Goal: Information Seeking & Learning: Learn about a topic

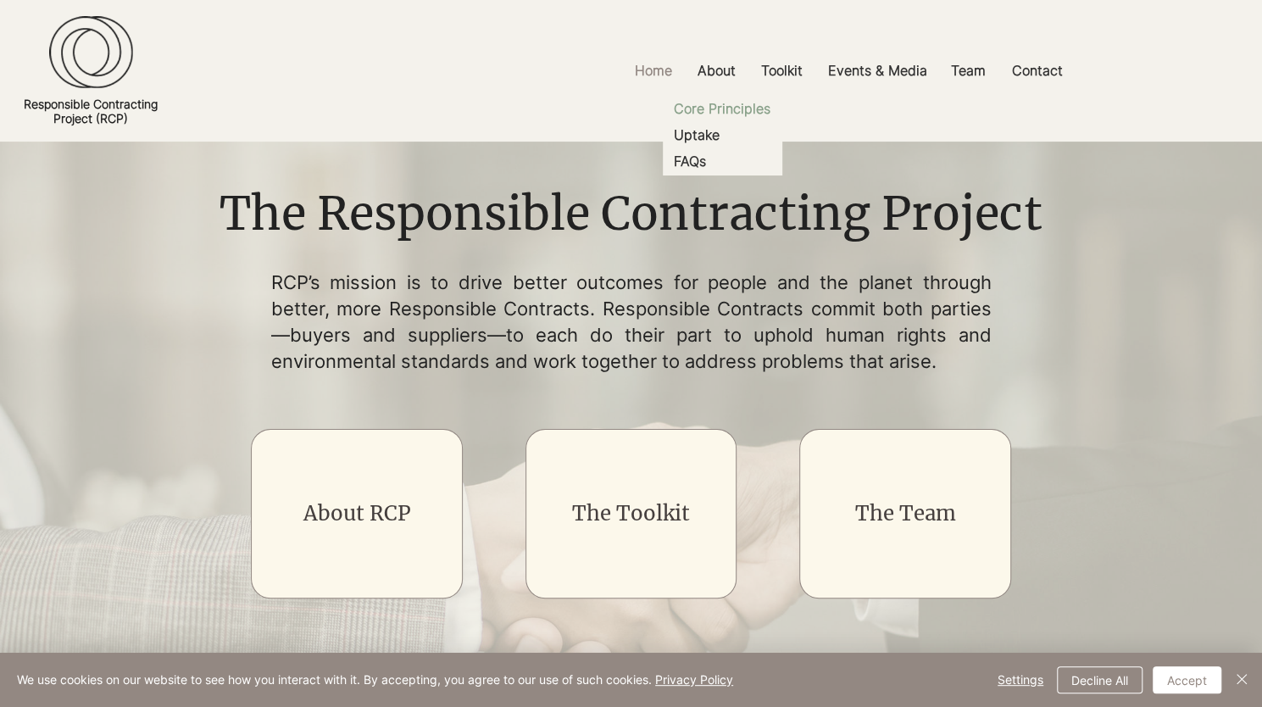
click at [712, 105] on p "Core Principles" at bounding box center [722, 109] width 110 height 26
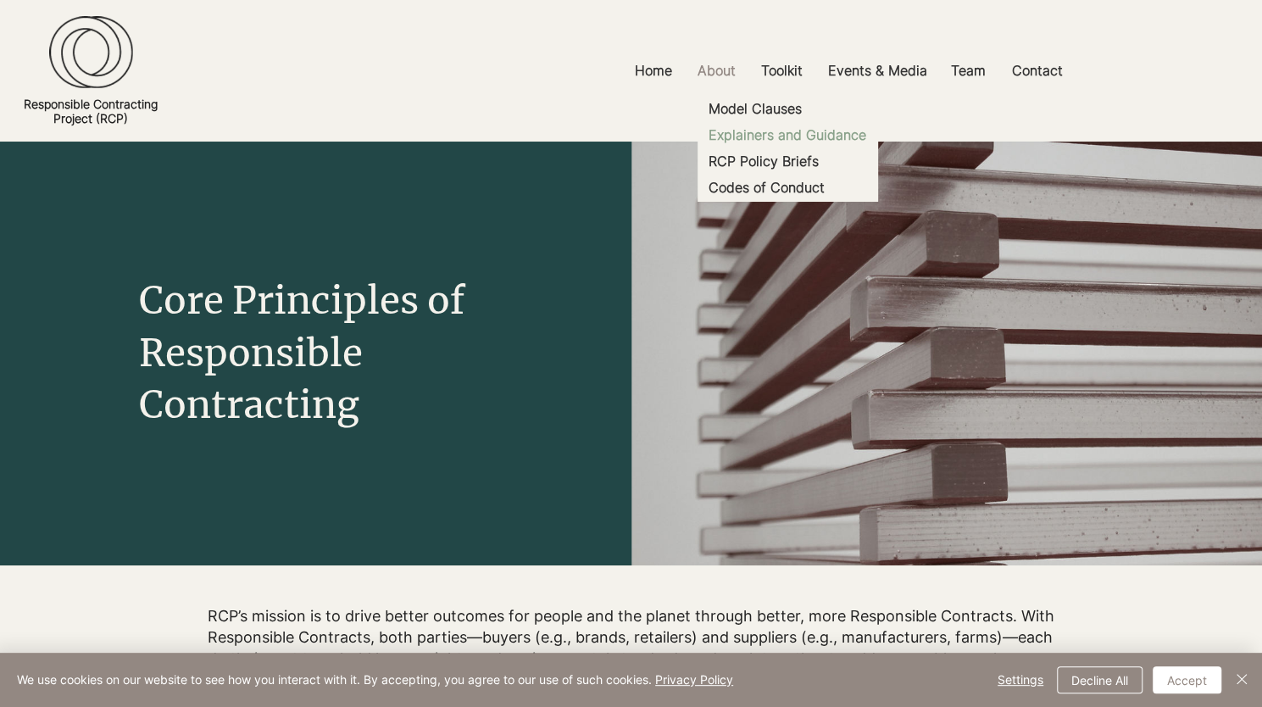
click at [755, 132] on p "Explainers and Guidance" at bounding box center [787, 135] width 171 height 26
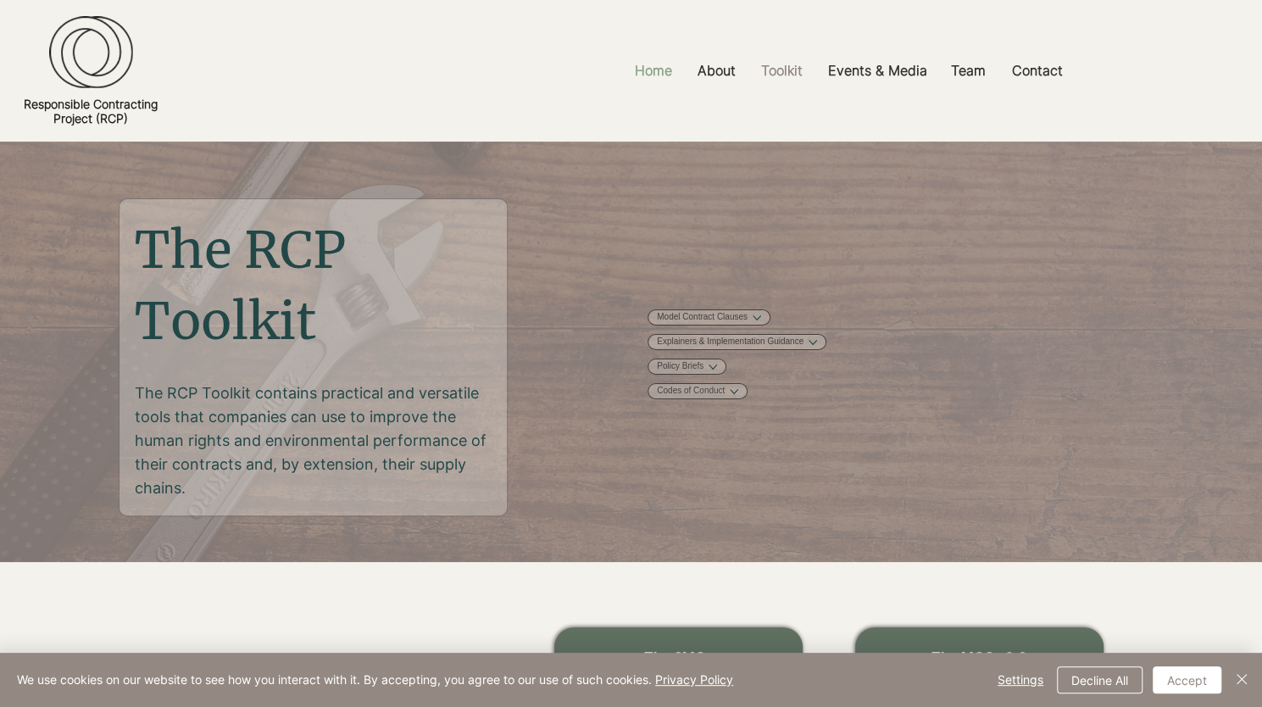
click at [663, 56] on p "Home" at bounding box center [654, 71] width 54 height 38
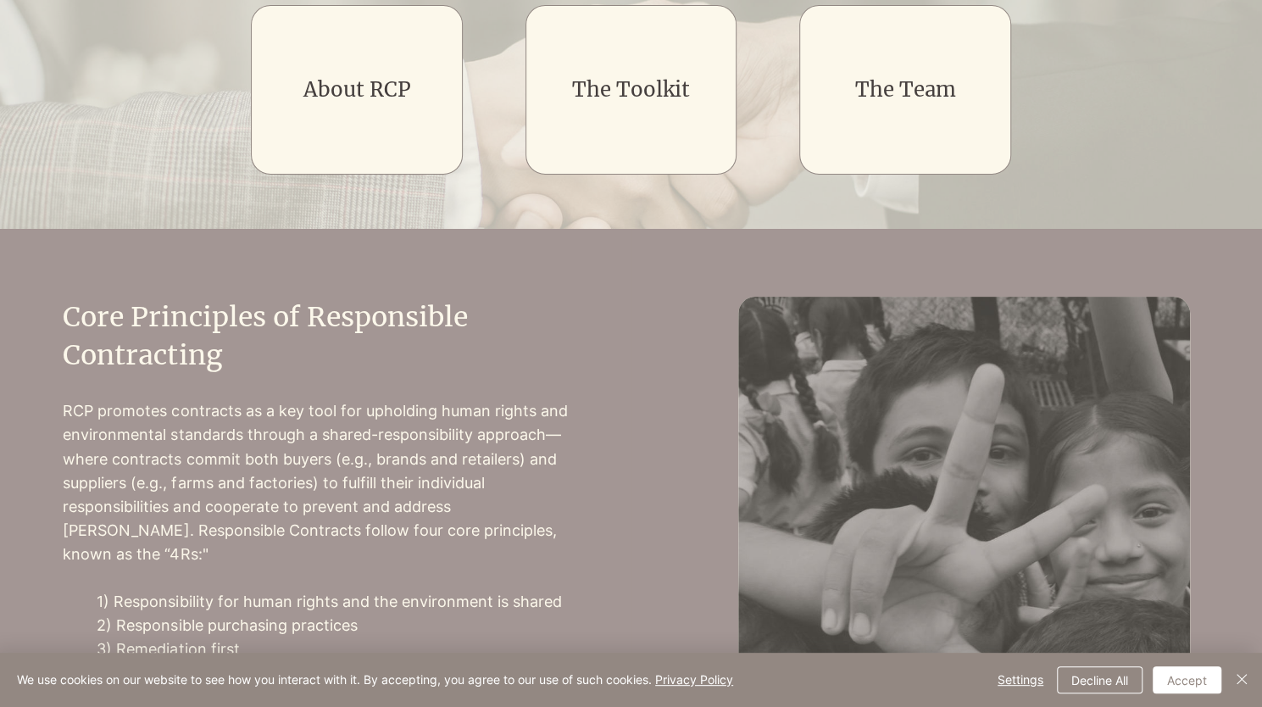
scroll to position [678, 0]
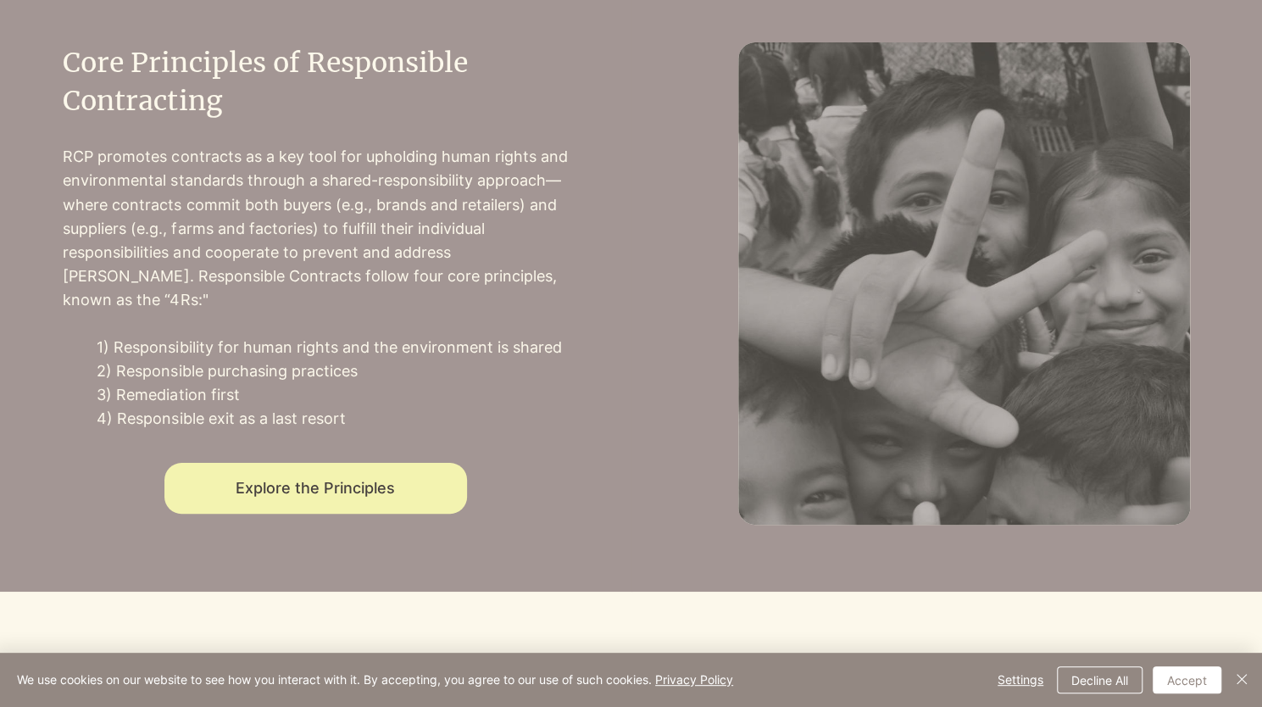
click at [391, 479] on span "Explore the Principles" at bounding box center [315, 488] width 159 height 18
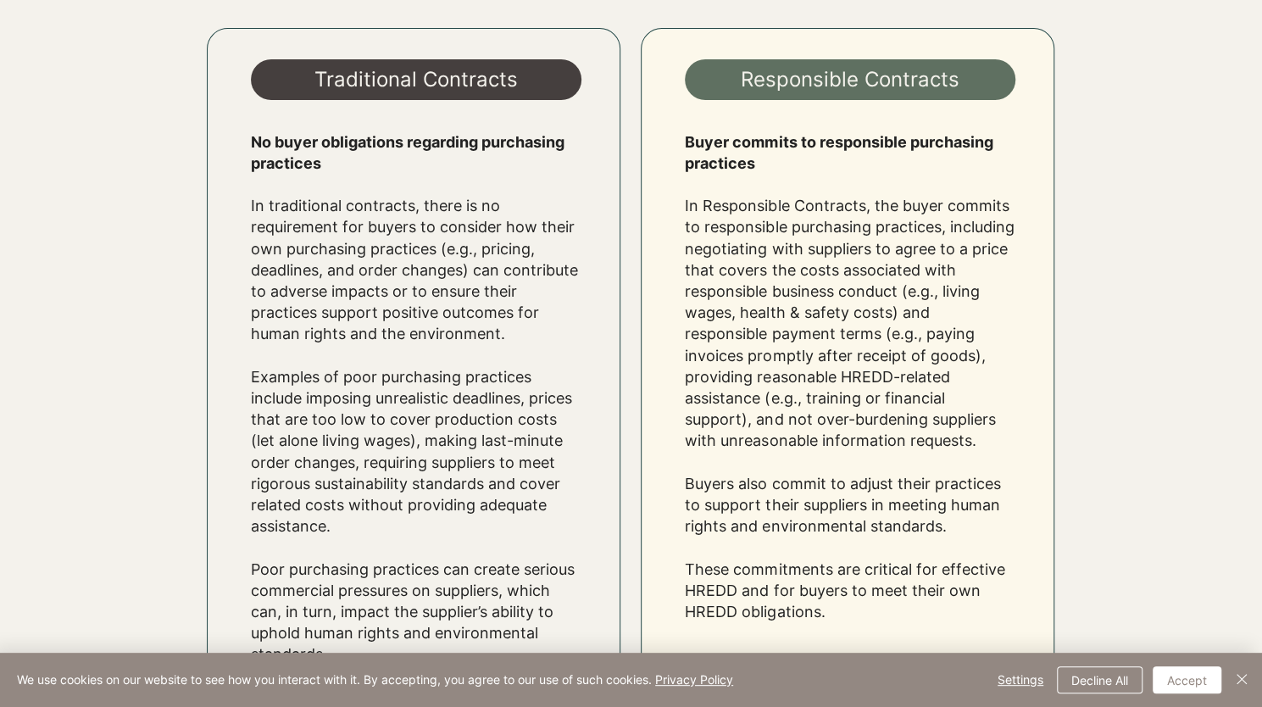
scroll to position [1696, 0]
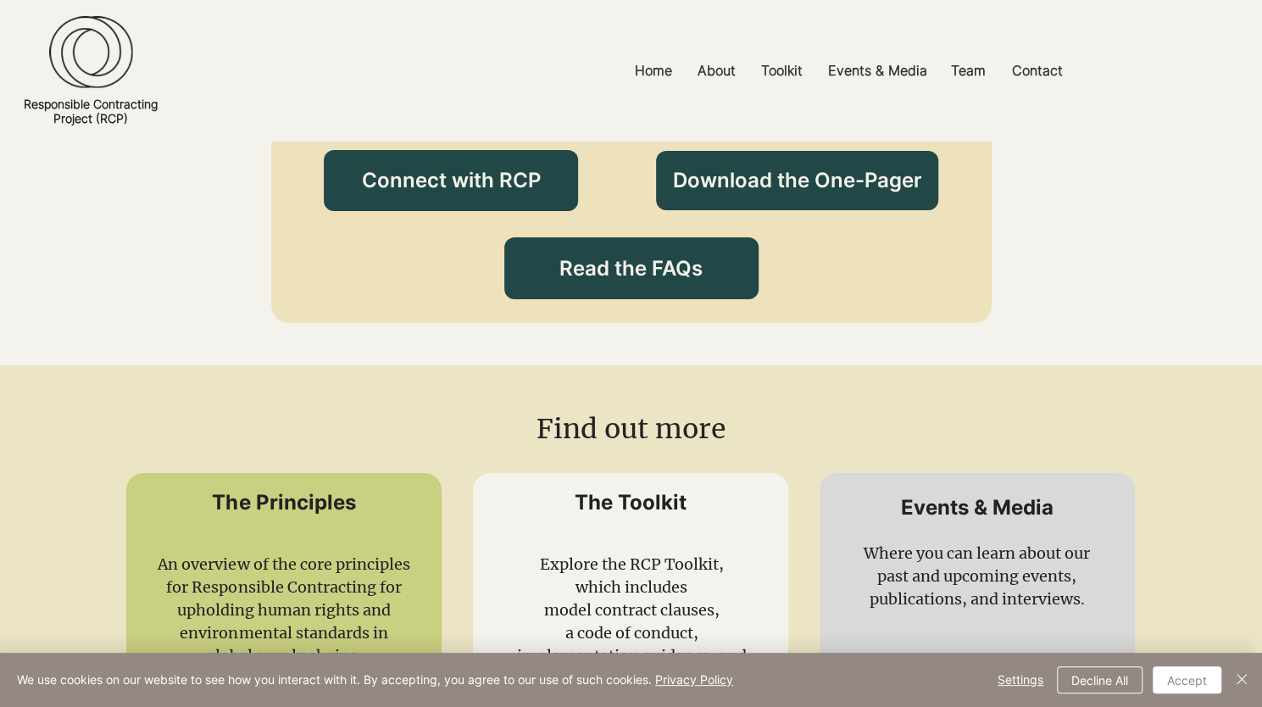
scroll to position [3052, 0]
